Goal: Information Seeking & Learning: Learn about a topic

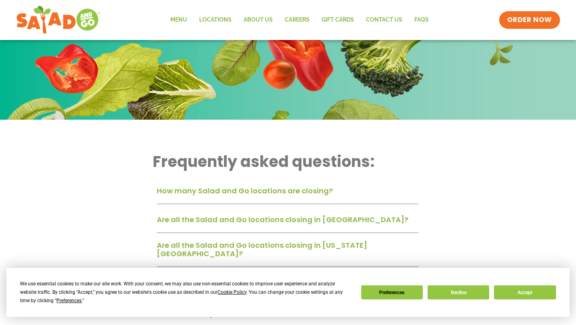
scroll to position [127, 0]
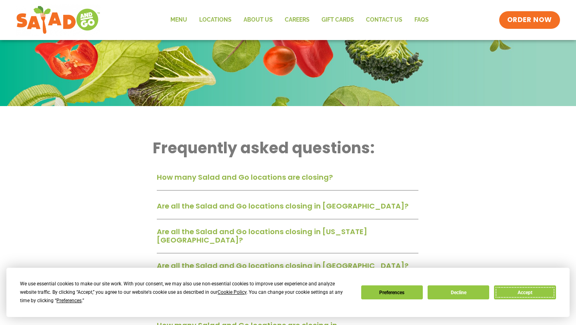
click at [534, 287] on button "Accept" at bounding box center [525, 292] width 62 height 14
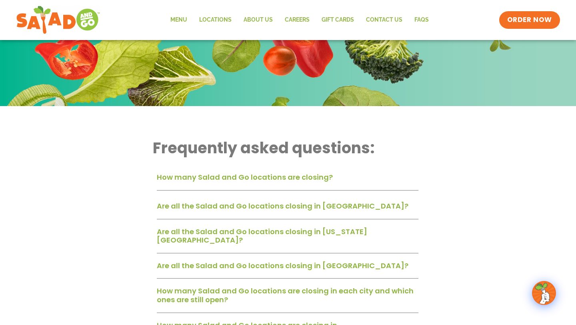
click at [298, 172] on link "How many Salad and Go locations are closing?" at bounding box center [245, 177] width 176 height 10
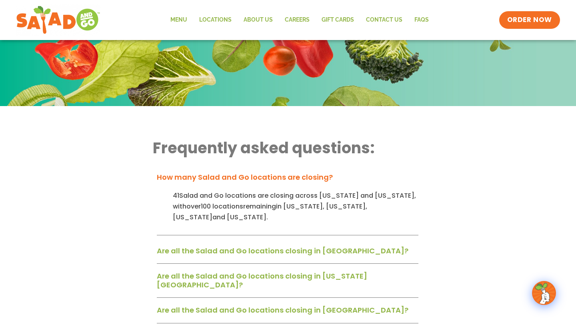
scroll to position [186, 0]
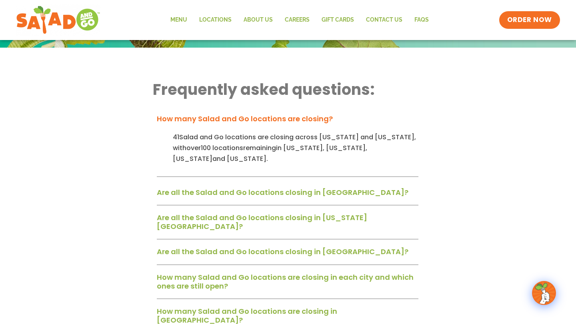
click at [326, 187] on link "Are all the Salad and Go locations closing in [GEOGRAPHIC_DATA]?" at bounding box center [283, 192] width 252 height 10
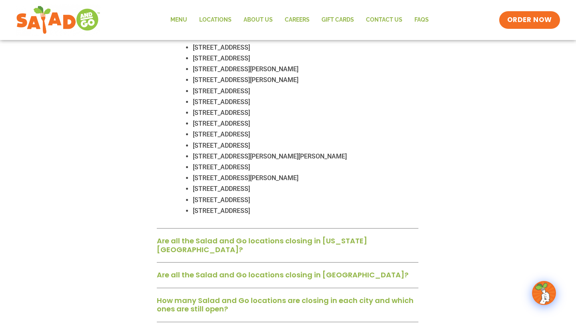
scroll to position [752, 0]
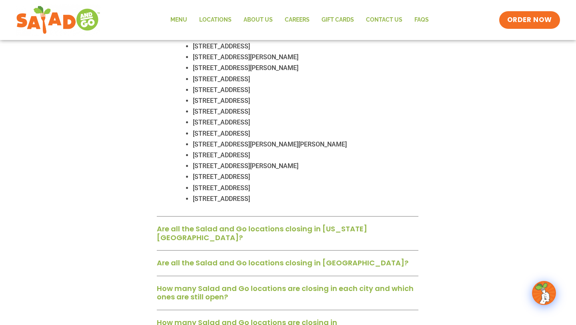
click at [330, 224] on link "Are all the Salad and Go locations closing in [US_STATE][GEOGRAPHIC_DATA]?" at bounding box center [262, 233] width 210 height 19
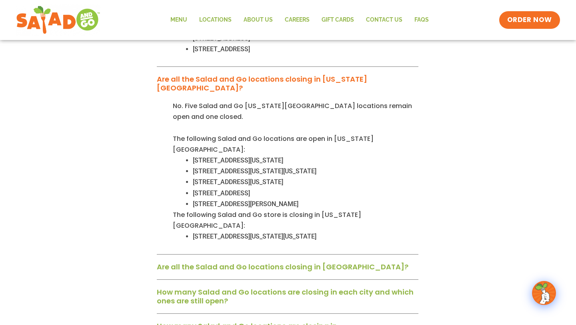
scroll to position [902, 0]
click at [321, 261] on link "Are all the Salad and Go locations closing in [GEOGRAPHIC_DATA]?" at bounding box center [283, 266] width 252 height 10
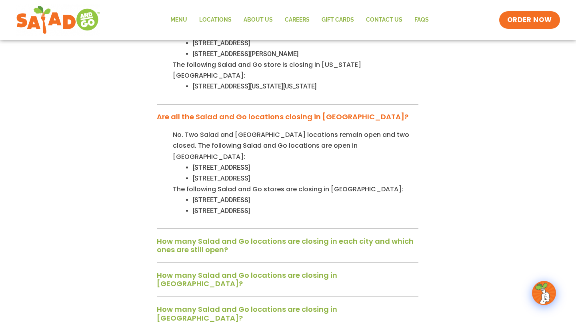
scroll to position [1090, 0]
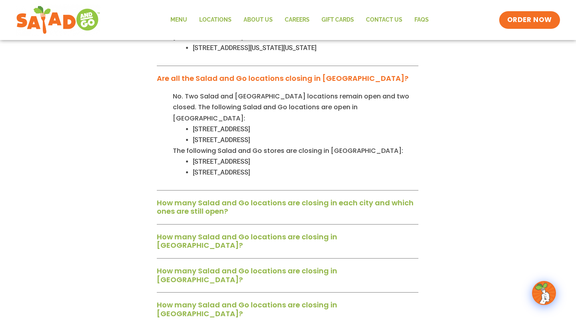
click at [311, 195] on div "How many Salad and Go locations are closing in each city and which ones are sti…" at bounding box center [288, 209] width 262 height 29
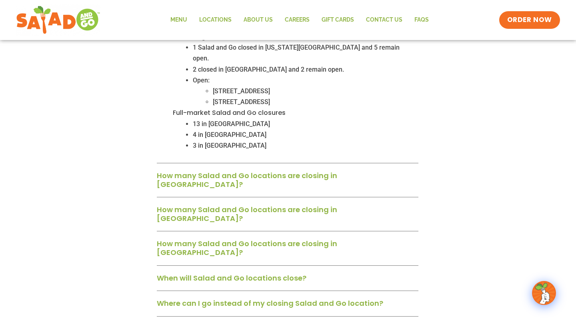
scroll to position [1296, 0]
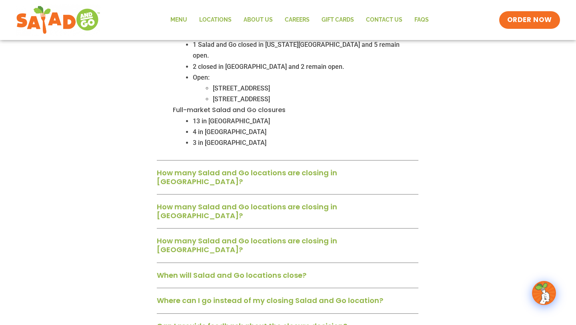
click at [293, 270] on link "When will Salad and Go locations close?" at bounding box center [232, 275] width 150 height 10
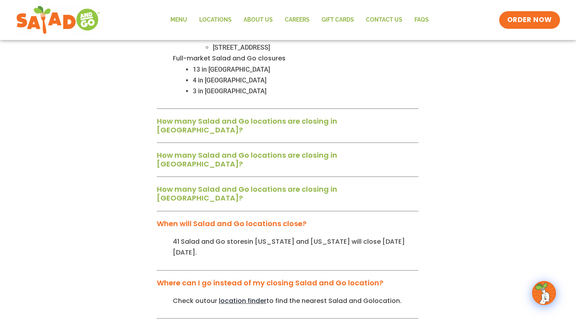
scroll to position [1350, 0]
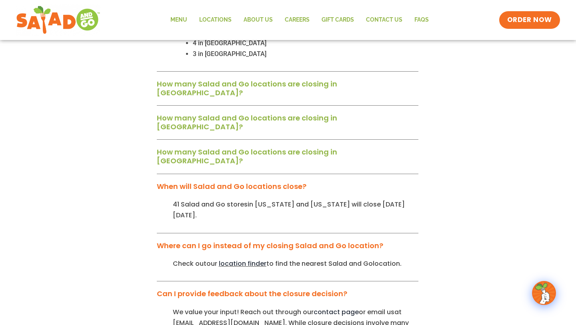
scroll to position [1386, 0]
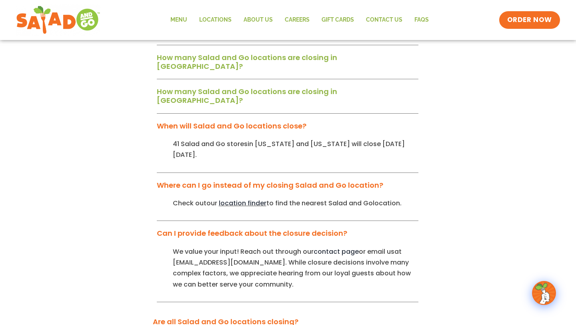
scroll to position [1446, 0]
